Goal: Navigation & Orientation: Find specific page/section

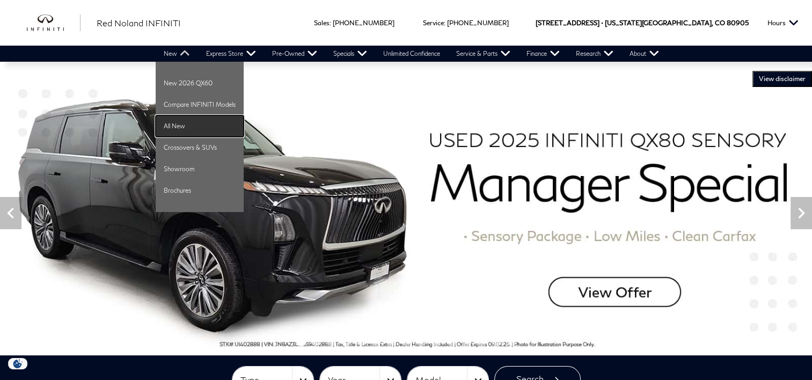
click at [178, 131] on link "All New" at bounding box center [200, 125] width 88 height 21
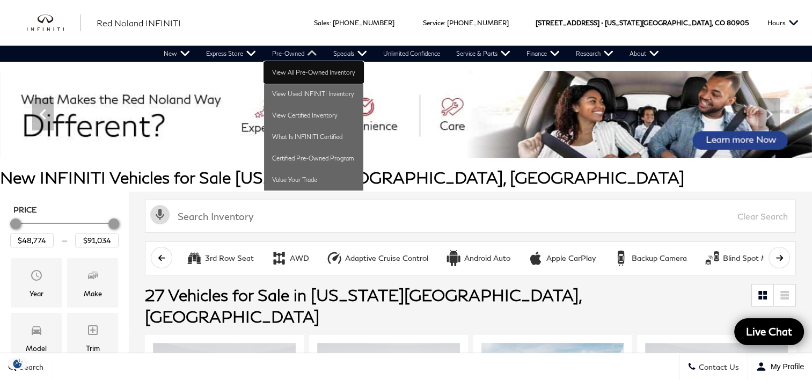
click at [298, 71] on link "View All Pre-Owned Inventory" at bounding box center [313, 72] width 99 height 21
